Goal: Task Accomplishment & Management: Complete application form

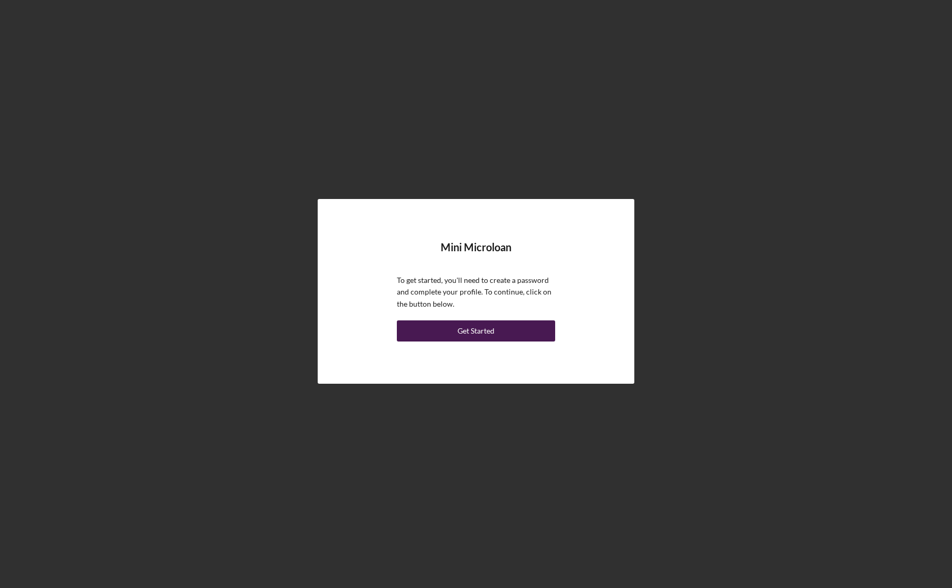
click at [479, 328] on div "Get Started" at bounding box center [475, 330] width 37 height 21
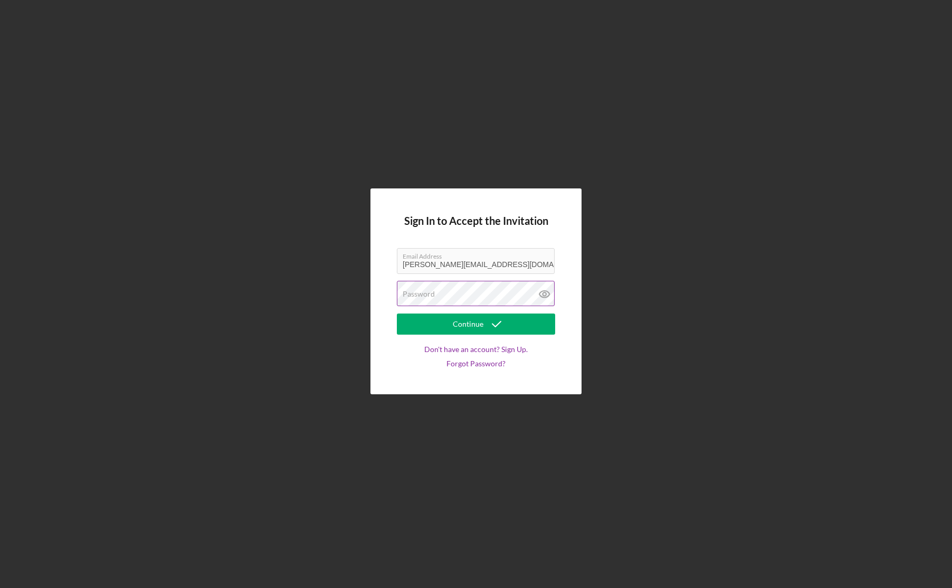
click at [508, 291] on div "Password" at bounding box center [476, 294] width 158 height 26
click at [485, 323] on icon "submit" at bounding box center [496, 324] width 26 height 26
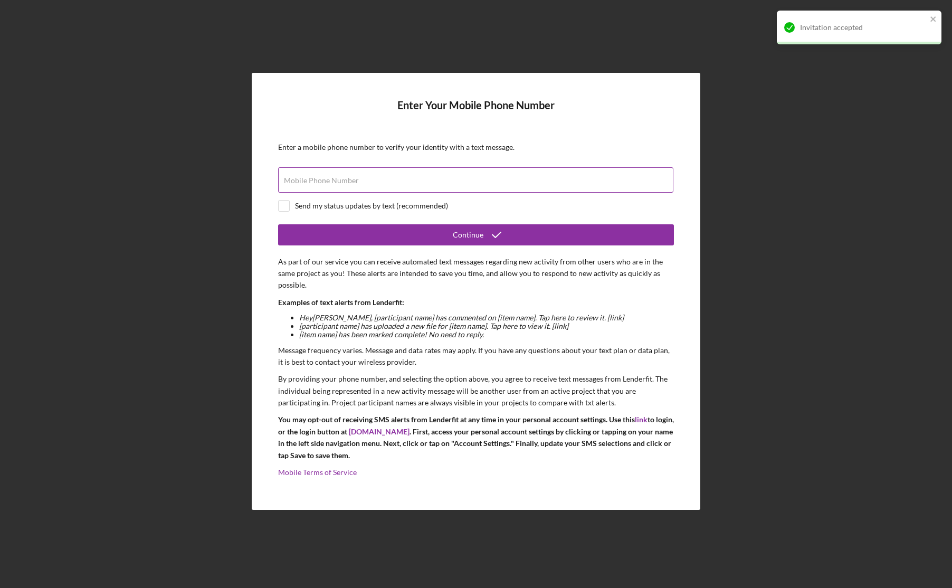
click at [571, 171] on div "Mobile Phone Number" at bounding box center [476, 180] width 396 height 26
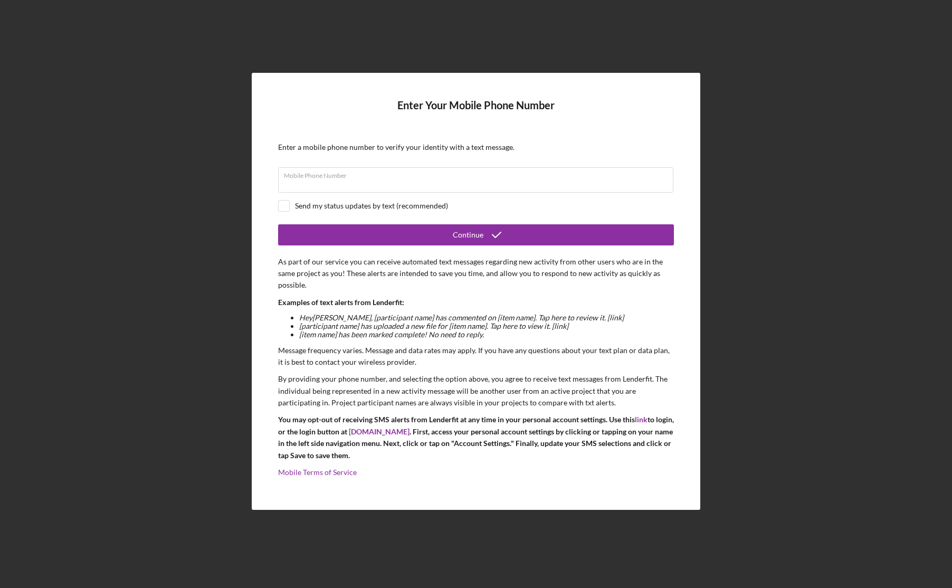
click at [658, 301] on p "Examples of text alerts from Lenderfit:" at bounding box center [476, 302] width 396 height 12
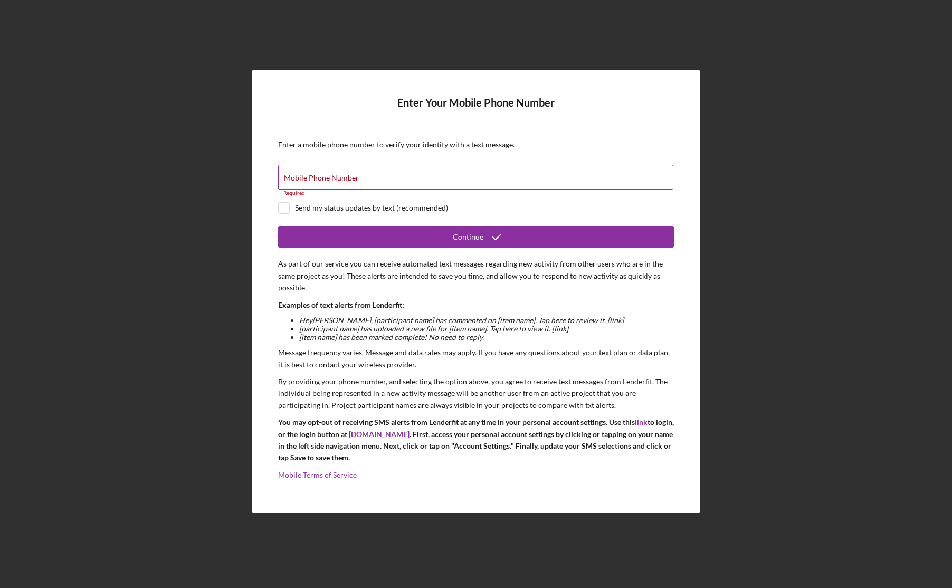
click at [452, 183] on input "Mobile Phone Number" at bounding box center [475, 177] width 395 height 25
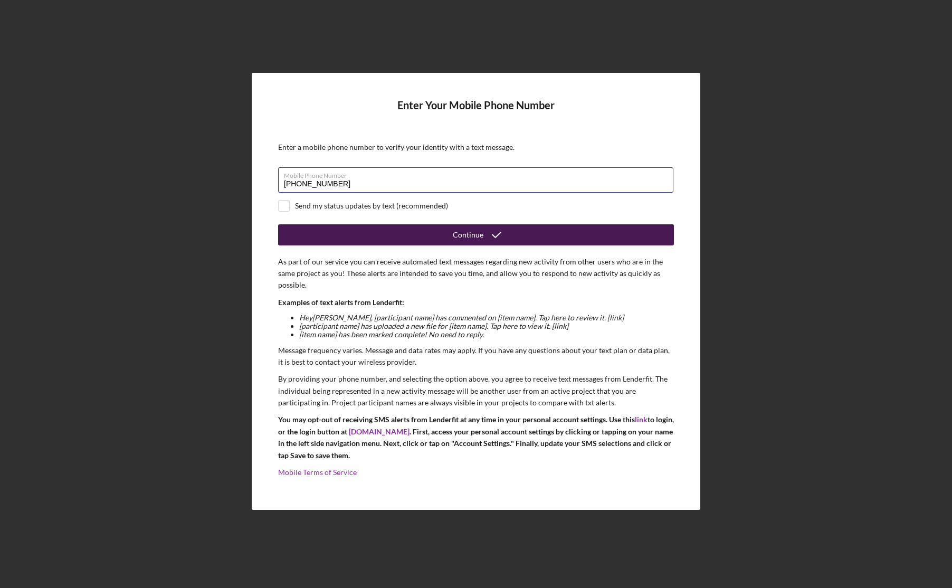
type input "[PHONE_NUMBER]"
click at [487, 227] on icon "submit" at bounding box center [496, 235] width 26 height 26
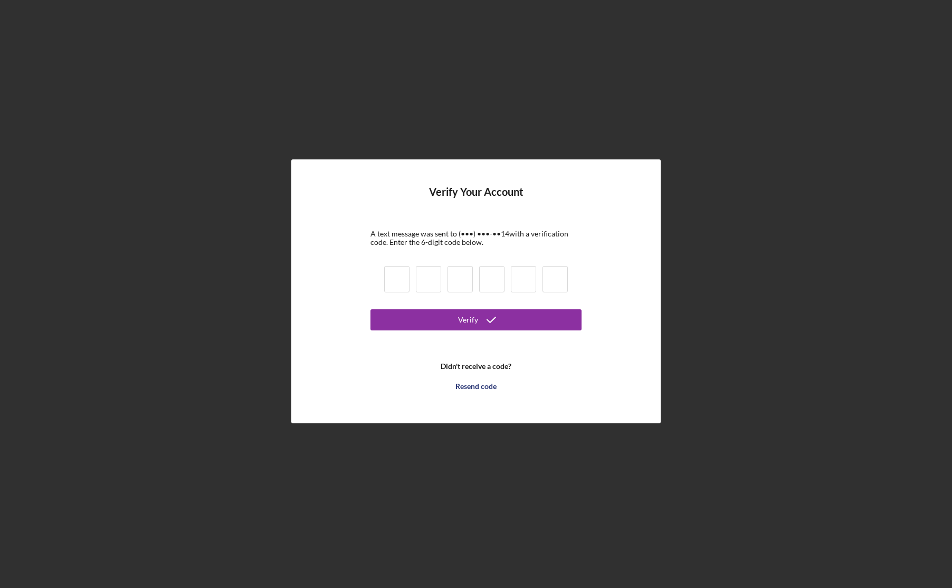
click at [395, 272] on input at bounding box center [396, 279] width 25 height 26
paste input "9"
type input "9"
type input "8"
type input "3"
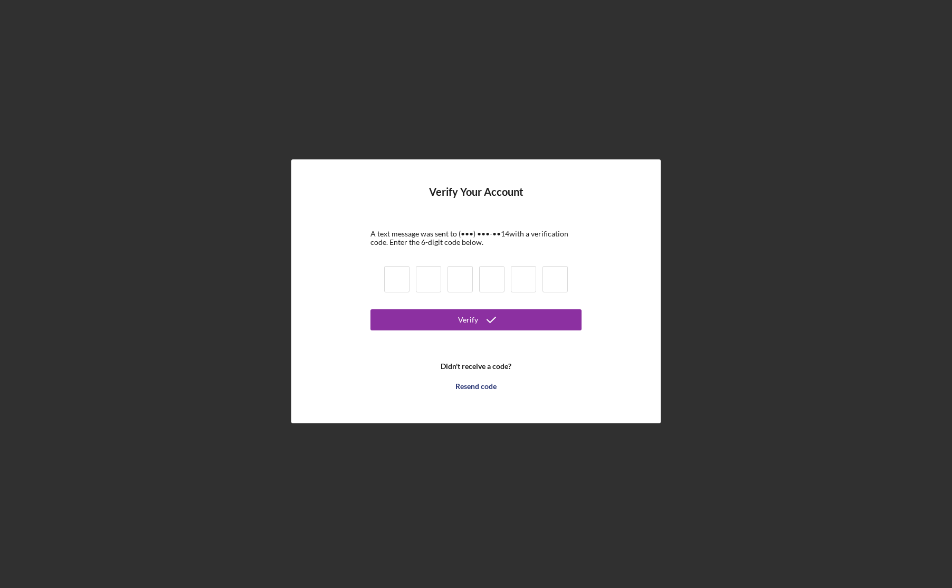
type input "0"
type input "7"
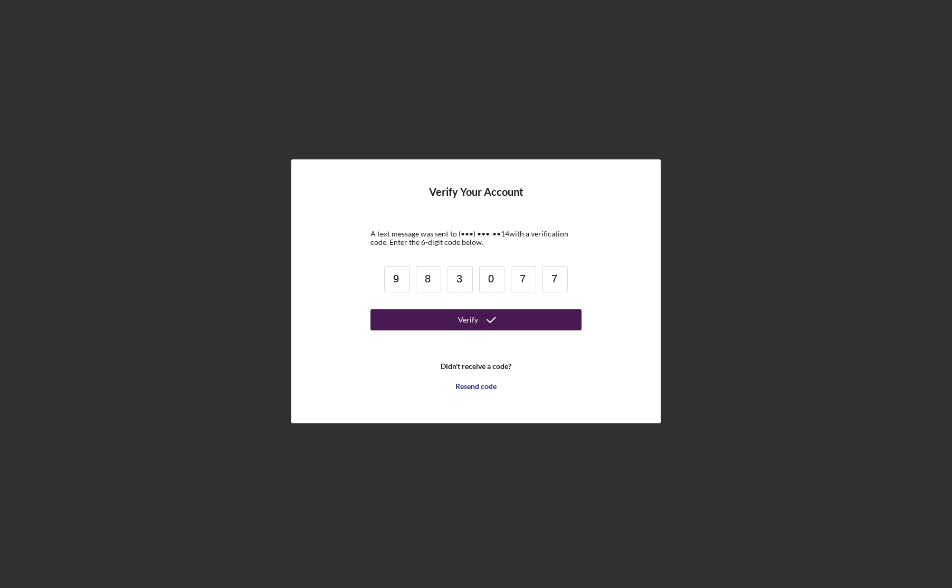
click at [557, 312] on button "Verify" at bounding box center [475, 319] width 211 height 21
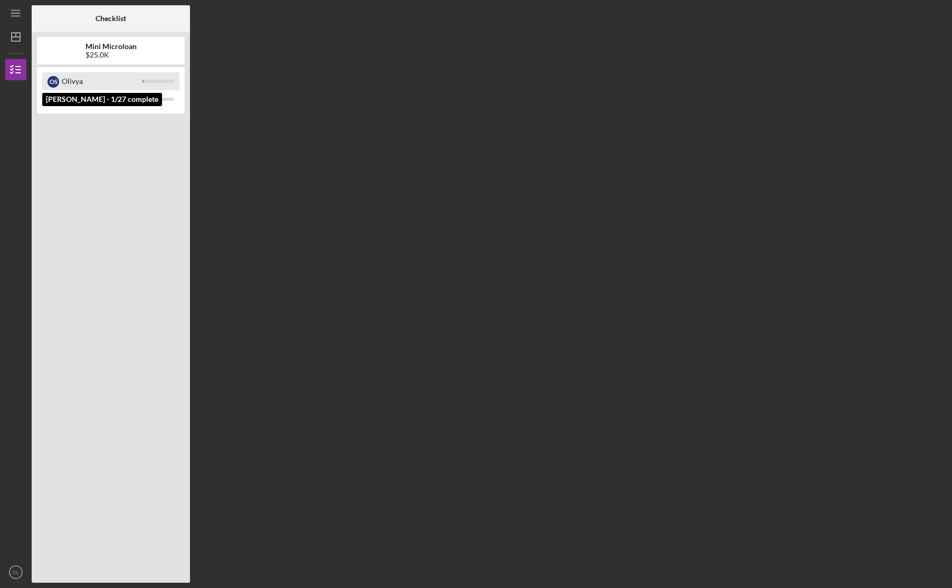
click at [134, 81] on div "Olivya" at bounding box center [102, 81] width 81 height 18
click at [154, 81] on div at bounding box center [158, 81] width 32 height 3
